Goal: Task Accomplishment & Management: Manage account settings

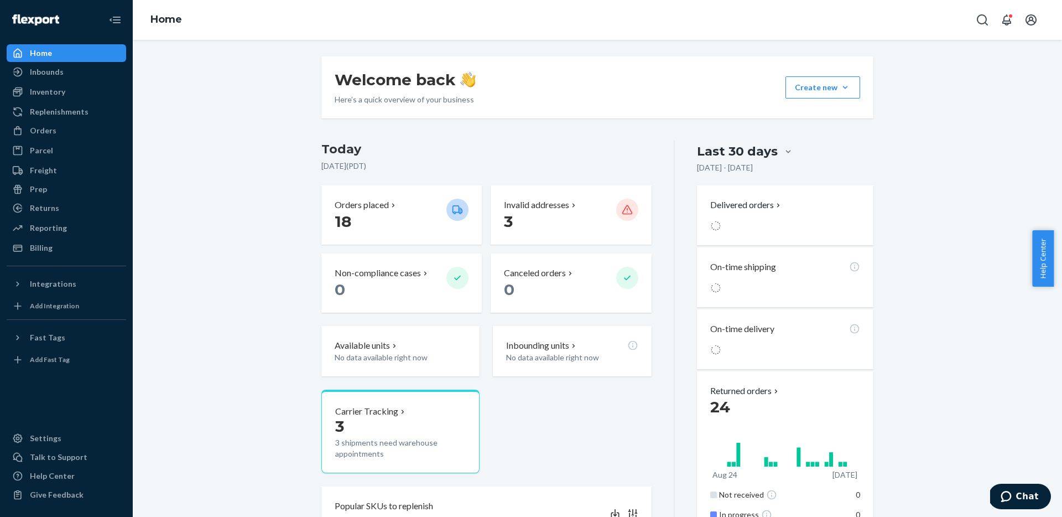
click at [265, 377] on div "Welcome back Here’s a quick overview of your business Create new Create new inb…" at bounding box center [597, 498] width 913 height 884
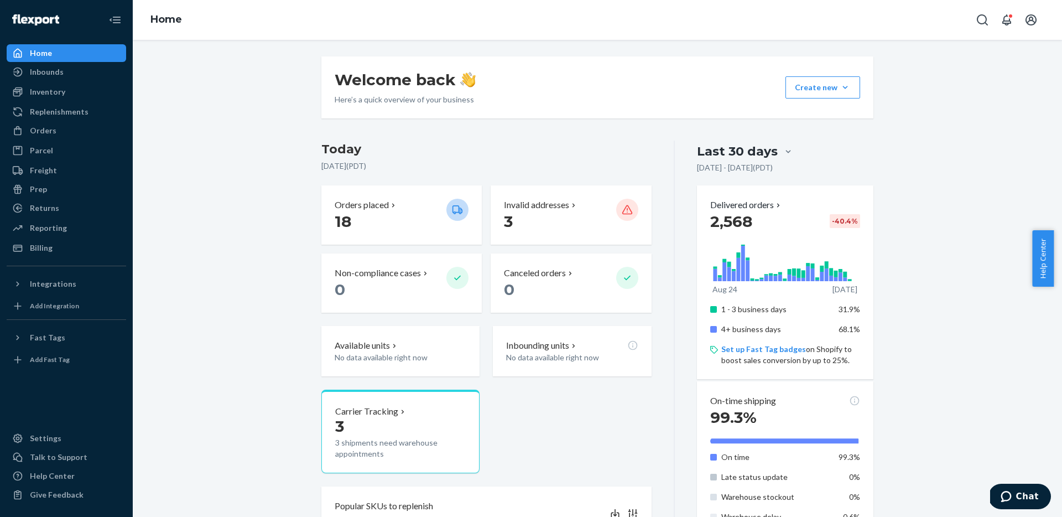
click at [259, 193] on div "Welcome back Here’s a quick overview of your business Create new Create new inb…" at bounding box center [597, 524] width 913 height 937
click at [299, 185] on div "Welcome back Here’s a quick overview of your business Create new Create new inb…" at bounding box center [597, 524] width 913 height 937
click at [50, 69] on div "Inbounds" at bounding box center [47, 71] width 34 height 11
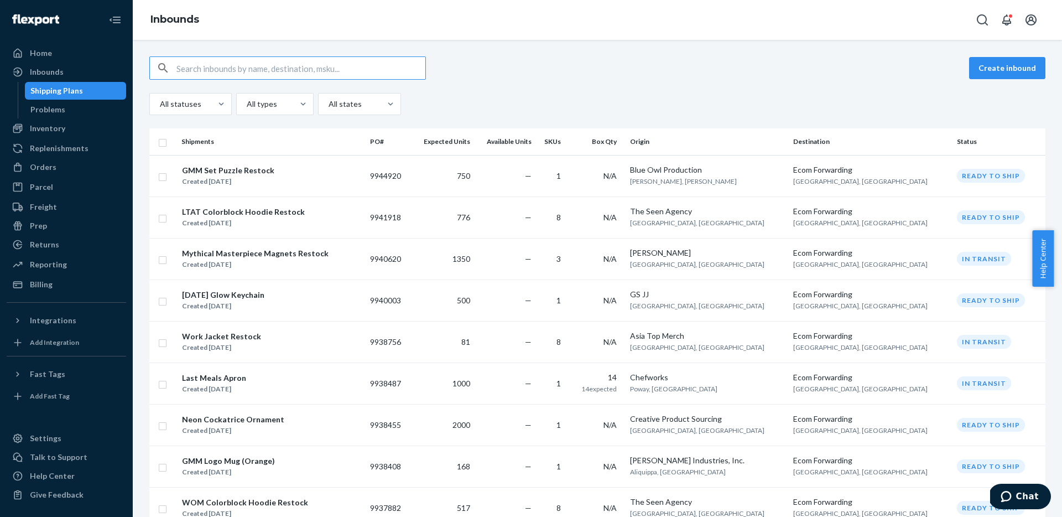
click at [588, 93] on div "All statuses All types All states" at bounding box center [597, 104] width 896 height 22
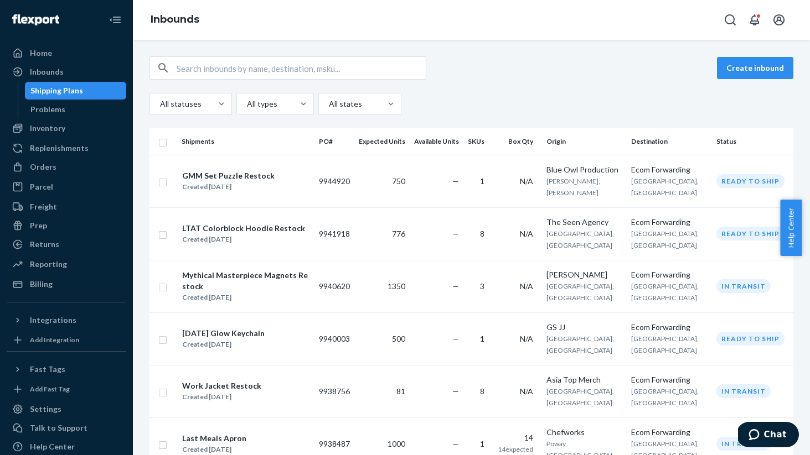
click at [476, 73] on div "Create inbound" at bounding box center [471, 67] width 644 height 23
